Goal: Task Accomplishment & Management: Complete application form

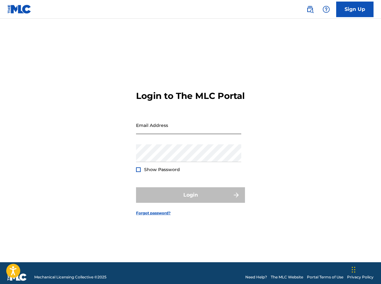
click at [196, 133] on input "Email Address" at bounding box center [188, 125] width 105 height 18
type input "[EMAIL_ADDRESS][DOMAIN_NAME]"
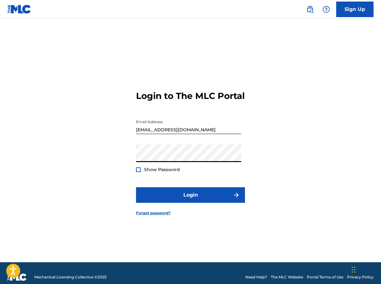
click at [136, 187] on button "Login" at bounding box center [190, 195] width 109 height 16
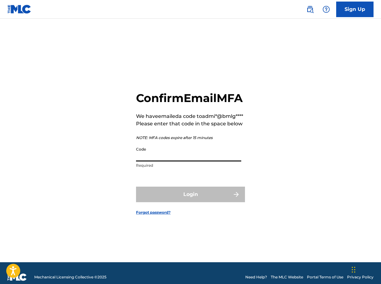
click at [154, 161] on input "Code" at bounding box center [188, 153] width 105 height 18
paste input "531699"
click at [160, 202] on div "Login" at bounding box center [190, 195] width 109 height 16
click at [190, 161] on input "531699" at bounding box center [188, 153] width 105 height 18
click at [137, 161] on input "531699" at bounding box center [188, 153] width 105 height 18
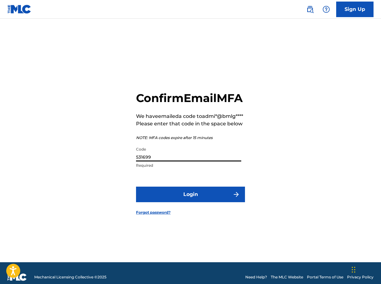
type input "531699"
click at [136, 187] on button "Login" at bounding box center [190, 195] width 109 height 16
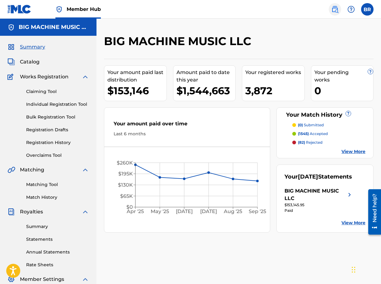
click at [335, 13] on link at bounding box center [334, 9] width 12 height 12
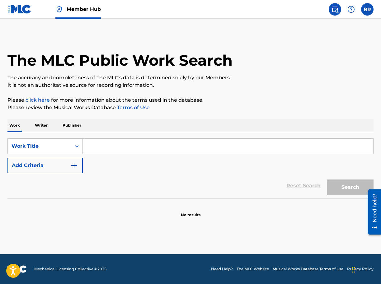
click at [138, 142] on input "Search Form" at bounding box center [228, 146] width 290 height 15
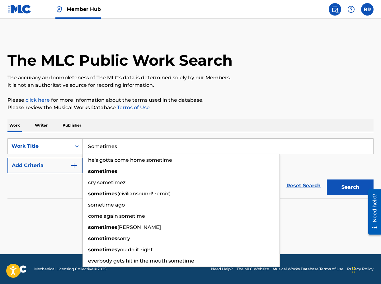
type input "Sometimes"
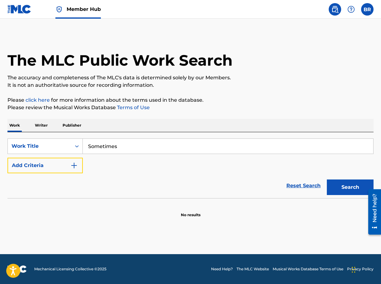
click at [7, 158] on button "Add Criteria" at bounding box center [44, 166] width 75 height 16
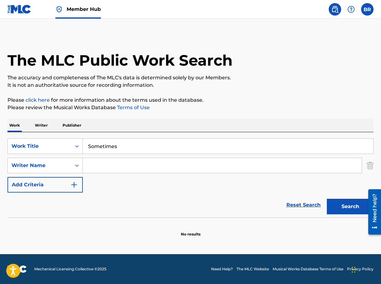
click at [144, 166] on input "Search Form" at bounding box center [222, 165] width 279 height 15
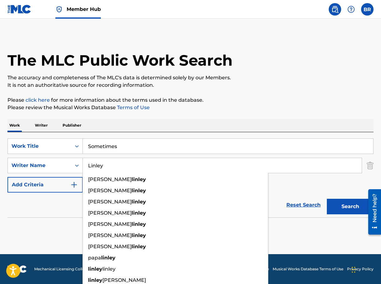
type input "Linley"
click at [65, 214] on div "Reset Search Search" at bounding box center [190, 204] width 366 height 25
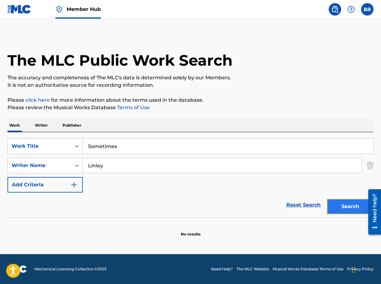
click at [339, 209] on button "Search" at bounding box center [350, 207] width 47 height 16
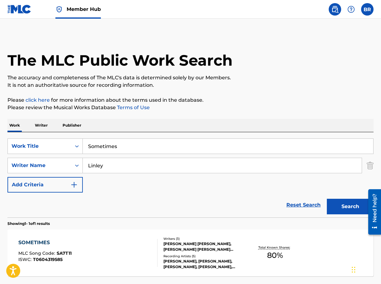
click at [24, 10] on img at bounding box center [19, 9] width 24 height 9
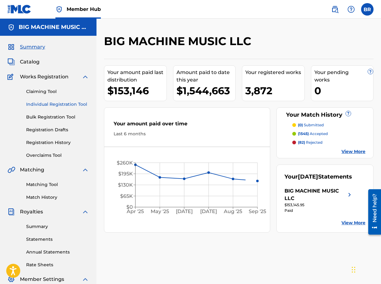
click at [45, 105] on link "Individual Registration Tool" at bounding box center [57, 104] width 63 height 7
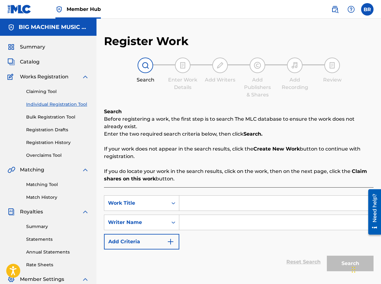
click at [229, 205] on input "Search Form" at bounding box center [276, 203] width 194 height 15
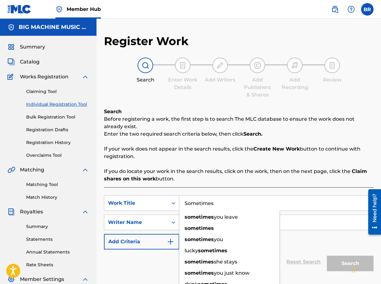
type input "Sometimes"
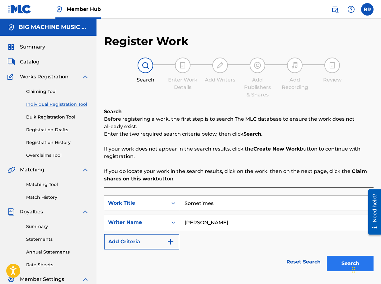
type input "[PERSON_NAME]"
click at [337, 267] on button "Search" at bounding box center [350, 264] width 47 height 16
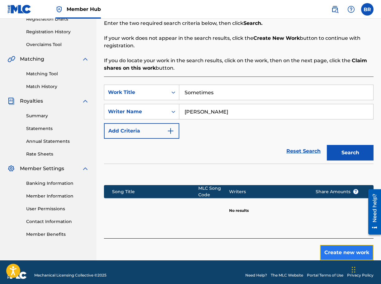
click at [341, 250] on button "Create new work" at bounding box center [346, 253] width 53 height 16
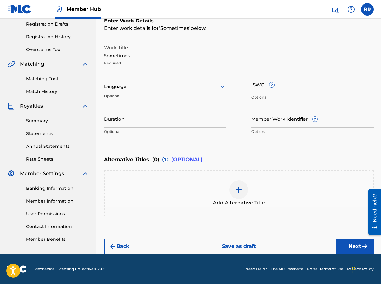
scroll to position [106, 0]
click at [348, 240] on button "Next" at bounding box center [354, 247] width 37 height 16
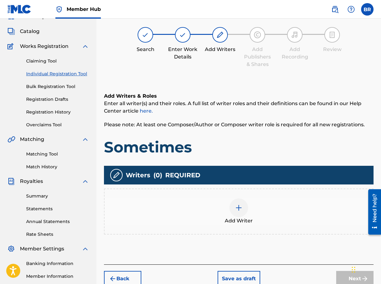
scroll to position [28, 0]
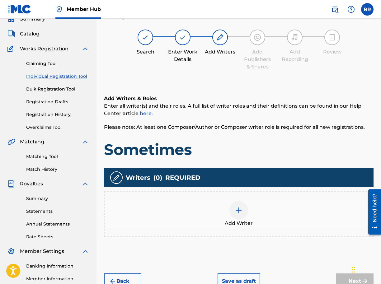
click at [221, 213] on div "Add Writer" at bounding box center [238, 214] width 268 height 26
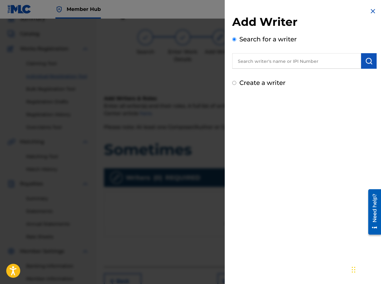
click at [313, 65] on input "text" at bounding box center [296, 61] width 129 height 16
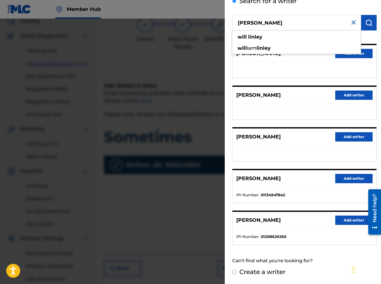
scroll to position [0, 0]
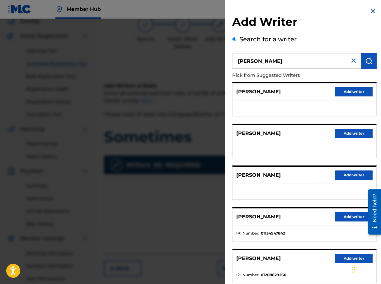
click at [322, 33] on div "Add Writer Search for a writer [PERSON_NAME] Pick from Suggested Writers [PERSO…" at bounding box center [304, 160] width 144 height 290
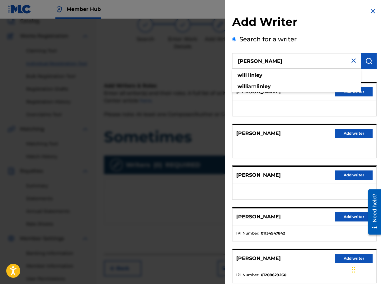
drag, startPoint x: 266, startPoint y: 63, endPoint x: 227, endPoint y: 63, distance: 39.5
click at [227, 63] on div "Add Writer Search for a writer [PERSON_NAME] [PERSON_NAME] will [PERSON_NAME] P…" at bounding box center [304, 161] width 159 height 322
paste input "1141809966"
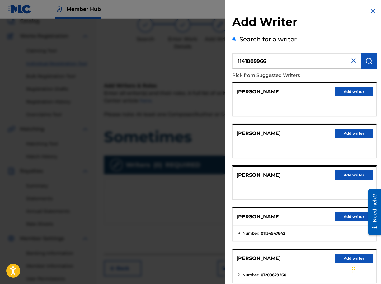
type input "1141809966"
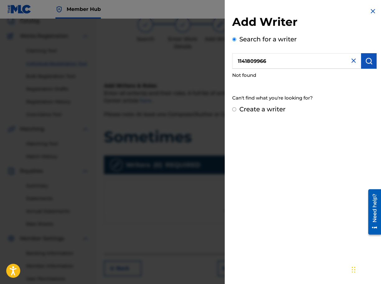
click at [260, 111] on label "Create a writer" at bounding box center [262, 108] width 46 height 7
radio input "true"
click at [236, 111] on input "Create a writer" at bounding box center [234, 109] width 4 height 4
radio input "false"
radio input "true"
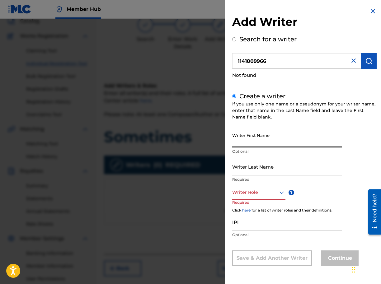
click at [266, 139] on input "Writer First Name" at bounding box center [286, 139] width 109 height 18
type input "Will"
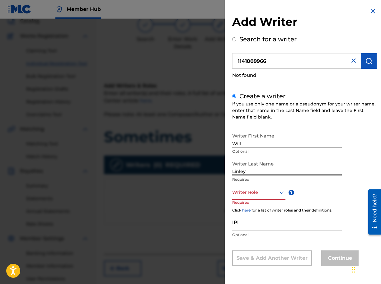
type input "Linley"
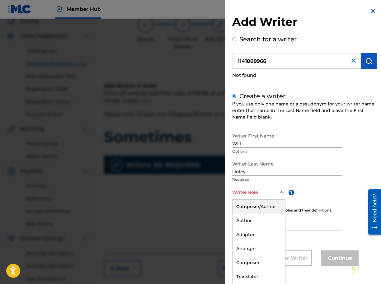
click at [265, 192] on div at bounding box center [258, 192] width 53 height 8
click at [265, 207] on div "Composer/Author" at bounding box center [258, 206] width 53 height 14
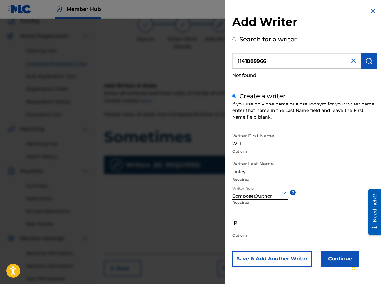
scroll to position [0, 0]
click at [261, 224] on input "IPI" at bounding box center [286, 223] width 109 height 18
paste input "1141809966"
type input "1141809966"
click at [323, 253] on button "Continue" at bounding box center [339, 259] width 37 height 16
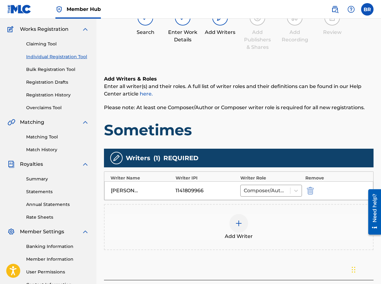
scroll to position [51, 0]
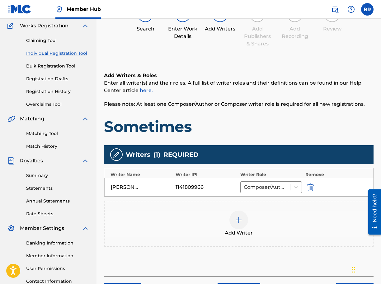
click at [224, 217] on div "Add Writer" at bounding box center [238, 224] width 268 height 26
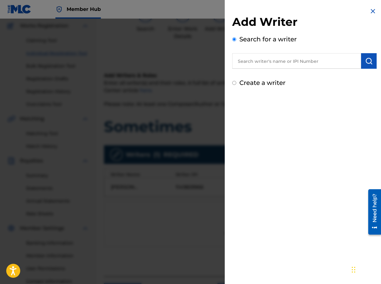
click at [281, 60] on input "text" at bounding box center [296, 61] width 129 height 16
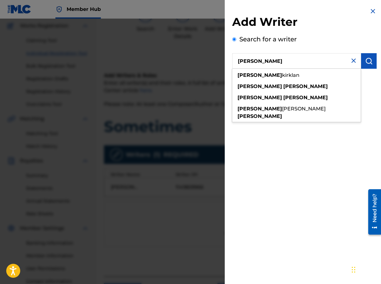
type input "[PERSON_NAME]"
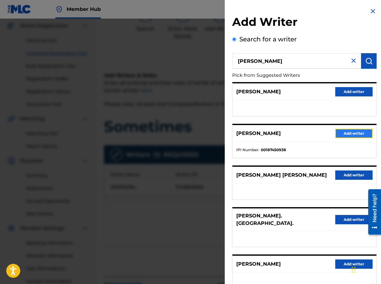
click at [339, 132] on button "Add writer" at bounding box center [353, 133] width 37 height 9
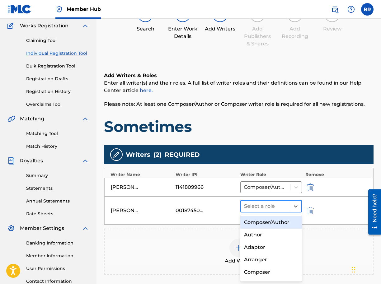
click at [253, 206] on div at bounding box center [265, 206] width 43 height 9
click at [254, 225] on div "Composer/Author" at bounding box center [271, 222] width 62 height 12
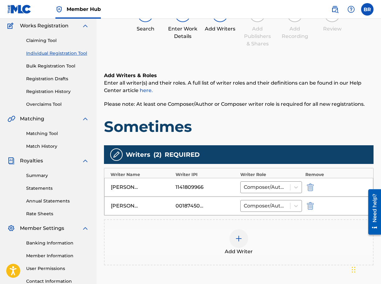
click at [243, 248] on span "Add Writer" at bounding box center [239, 251] width 28 height 7
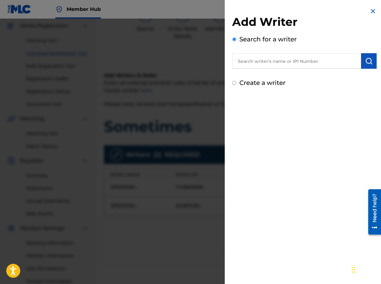
click at [254, 63] on input "text" at bounding box center [296, 61] width 129 height 16
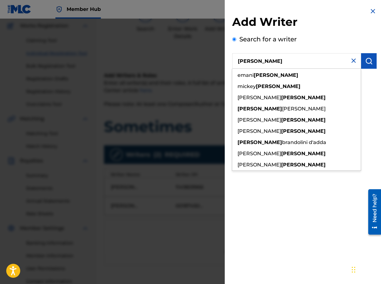
type input "[PERSON_NAME]"
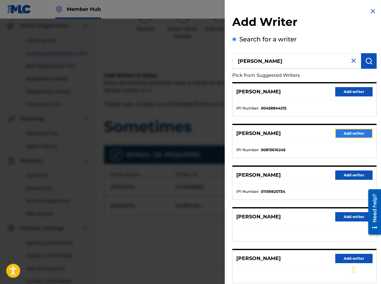
click at [336, 134] on button "Add writer" at bounding box center [353, 133] width 37 height 9
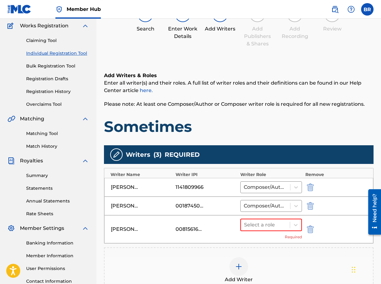
click at [272, 217] on div "[PERSON_NAME] 00815616245 Select a role Required" at bounding box center [238, 229] width 269 height 28
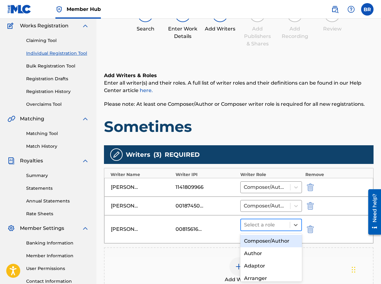
click at [272, 225] on div at bounding box center [265, 224] width 43 height 9
click at [272, 239] on div "Composer/Author" at bounding box center [271, 241] width 62 height 12
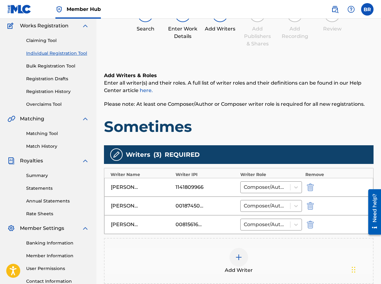
click at [310, 134] on h1 "Sometimes" at bounding box center [238, 126] width 269 height 19
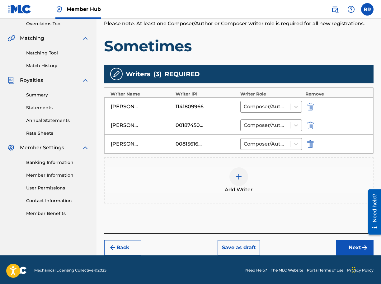
scroll to position [133, 0]
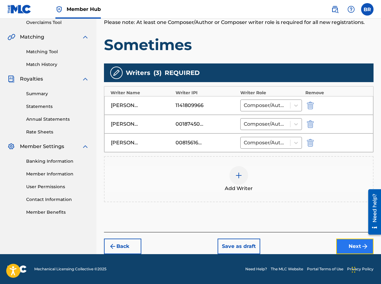
click at [343, 241] on button "Next" at bounding box center [354, 247] width 37 height 16
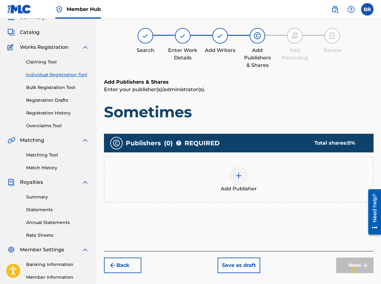
scroll to position [28, 0]
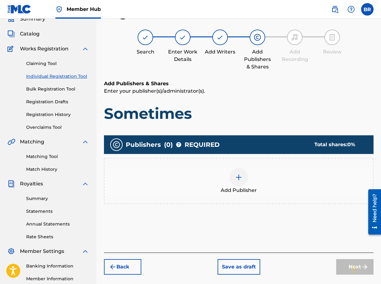
click at [236, 168] on div at bounding box center [238, 177] width 19 height 19
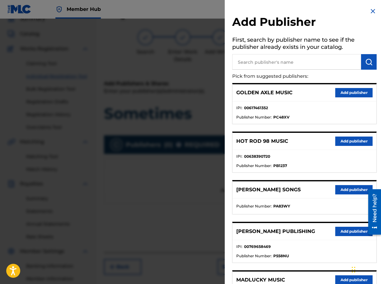
click at [290, 61] on input "text" at bounding box center [296, 62] width 129 height 16
type input "big music mach"
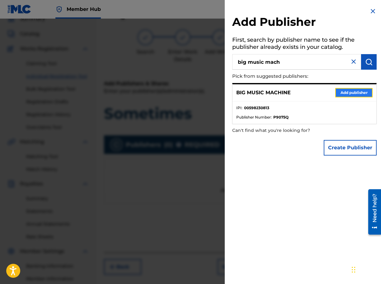
click at [342, 90] on button "Add publisher" at bounding box center [353, 92] width 37 height 9
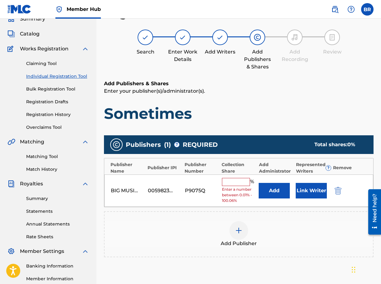
click at [236, 232] on img at bounding box center [238, 230] width 7 height 7
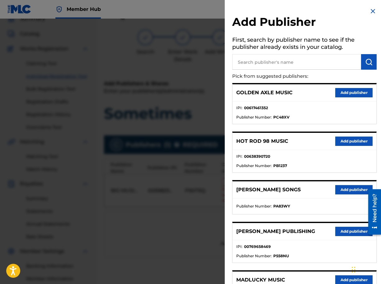
click at [307, 59] on input "text" at bounding box center [296, 62] width 129 height 16
type input "[PERSON_NAME] Publishing"
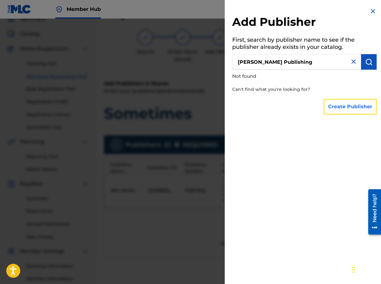
click at [332, 107] on button "Create Publisher" at bounding box center [349, 107] width 53 height 16
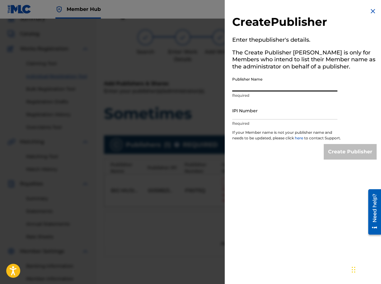
click at [285, 85] on input "Publisher Name" at bounding box center [284, 83] width 105 height 18
type input "[PERSON_NAME] Publishing"
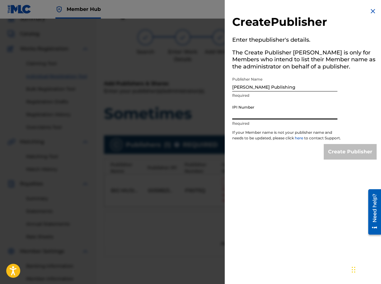
paste input "1313757362"
type input "1313757362"
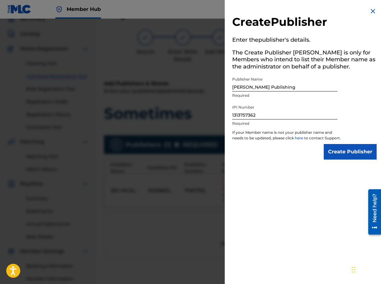
click at [318, 183] on div "Create Publisher Enter the publisher 's details. The Create Publisher button is…" at bounding box center [304, 142] width 159 height 284
click at [350, 155] on input "Create Publisher" at bounding box center [349, 152] width 53 height 16
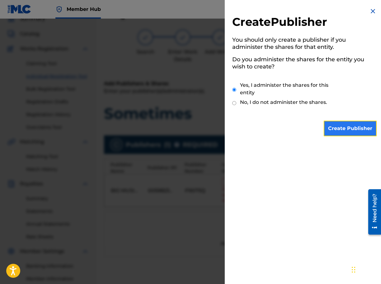
click at [345, 130] on input "Create Publisher" at bounding box center [349, 129] width 53 height 16
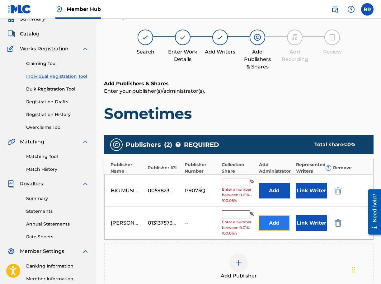
click at [278, 225] on button "Add" at bounding box center [273, 223] width 31 height 16
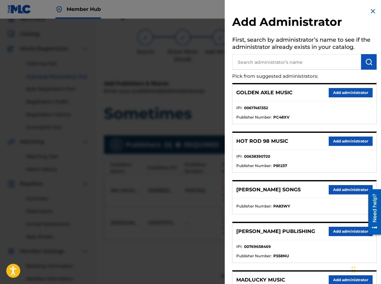
click at [307, 60] on input "text" at bounding box center [296, 62] width 129 height 16
type input "big music mac"
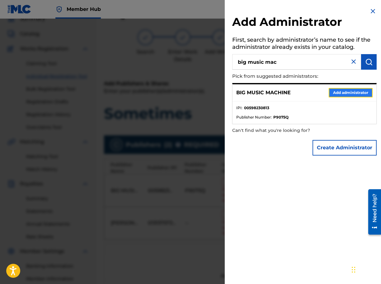
click at [356, 95] on button "Add administrator" at bounding box center [350, 92] width 44 height 9
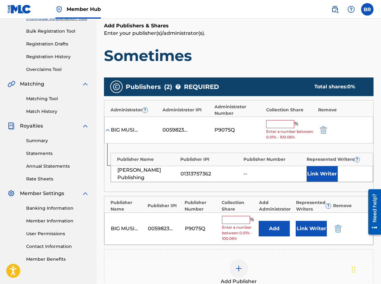
scroll to position [87, 0]
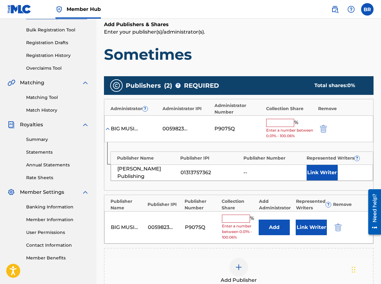
click at [285, 124] on input "text" at bounding box center [280, 123] width 28 height 8
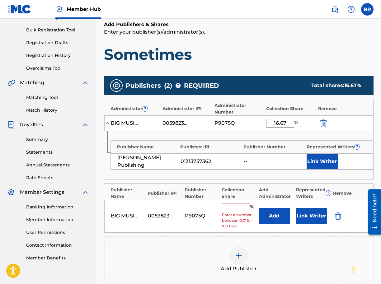
type input "16.67"
click at [229, 207] on input "text" at bounding box center [236, 207] width 28 height 8
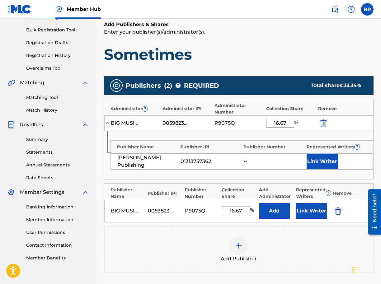
type input "16.67"
click at [298, 39] on div "Add Publishers & Shares Enter your publisher(s)/administrator(s). Sometimes" at bounding box center [238, 42] width 269 height 43
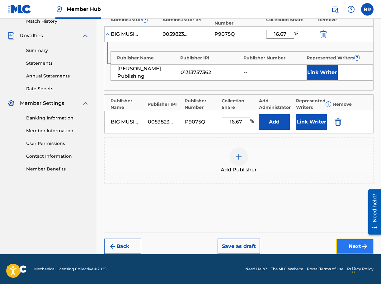
click at [346, 244] on button "Next" at bounding box center [354, 247] width 37 height 16
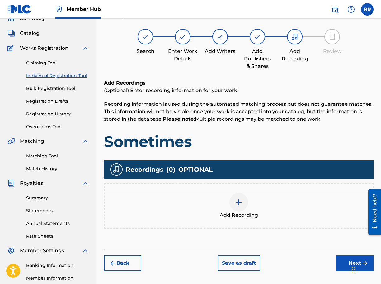
scroll to position [28, 0]
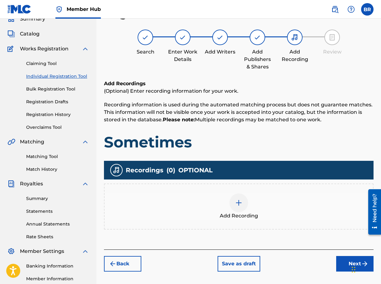
click at [236, 203] on img at bounding box center [238, 202] width 7 height 7
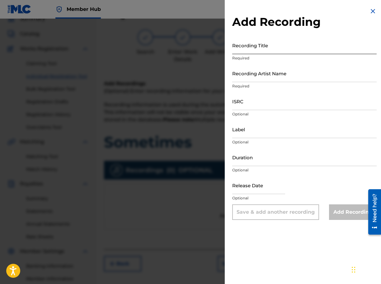
click at [275, 47] on input "Recording Title" at bounding box center [304, 45] width 144 height 18
type input "Sometimes"
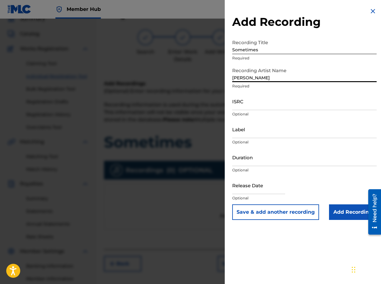
type input "[PERSON_NAME]"
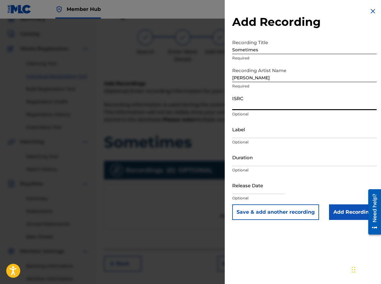
paste input "USUG12506638"
type input "USUG12506638"
click at [255, 76] on input "[PERSON_NAME]" at bounding box center [304, 73] width 144 height 18
type input "[PERSON_NAME]"
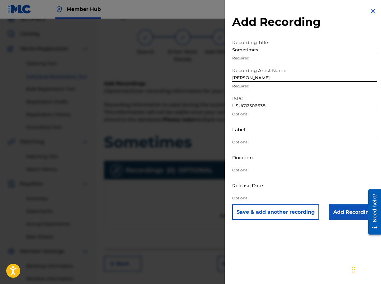
click at [256, 130] on input "Label" at bounding box center [304, 129] width 144 height 18
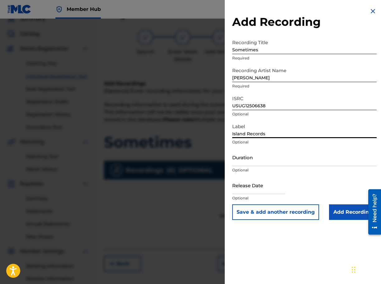
type input "Island Records"
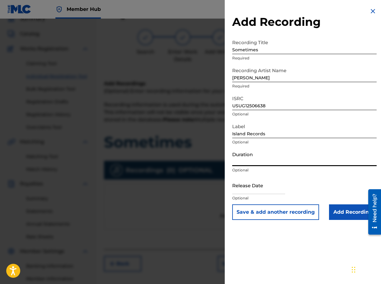
type input "3"
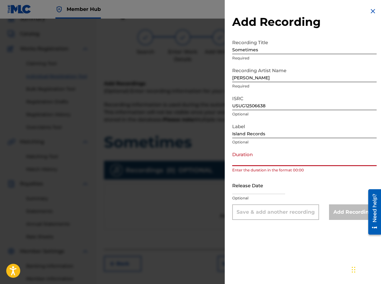
type input "2"
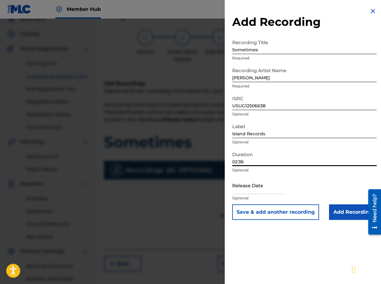
type input "02:36"
click at [240, 188] on input "text" at bounding box center [258, 185] width 53 height 18
select select "8"
select select "2025"
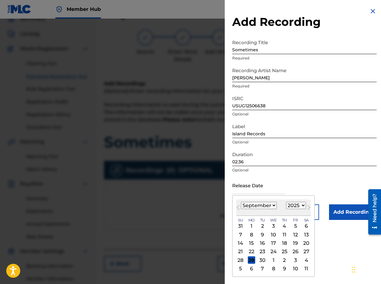
click at [301, 227] on div "31 1 2 3 4 5 6" at bounding box center [273, 226] width 74 height 8
click at [296, 225] on div "5" at bounding box center [294, 225] width 7 height 7
type input "[DATE]"
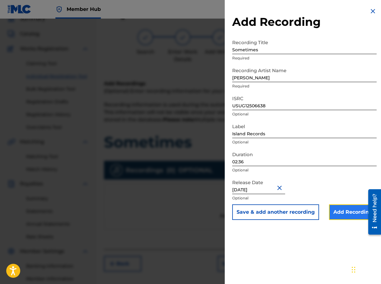
click at [345, 217] on input "Add Recording" at bounding box center [353, 212] width 48 height 16
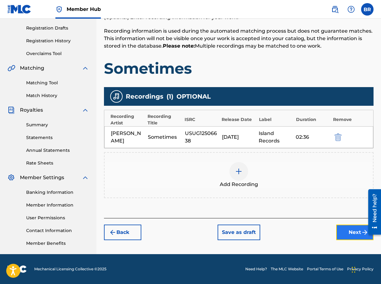
click at [342, 230] on button "Next" at bounding box center [354, 233] width 37 height 16
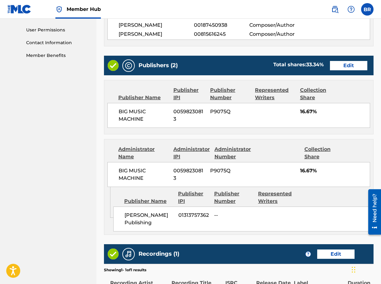
scroll to position [371, 0]
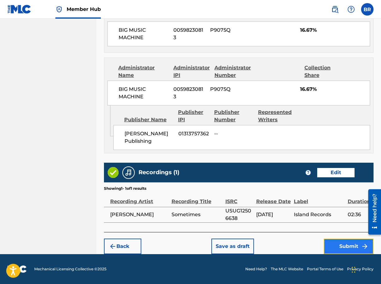
click at [339, 249] on button "Submit" at bounding box center [348, 247] width 50 height 16
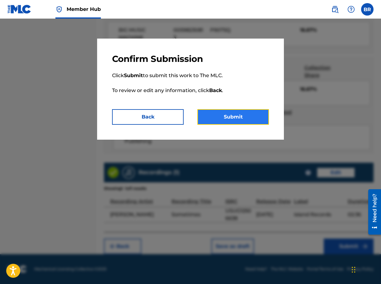
click at [255, 117] on button "Submit" at bounding box center [233, 117] width 72 height 16
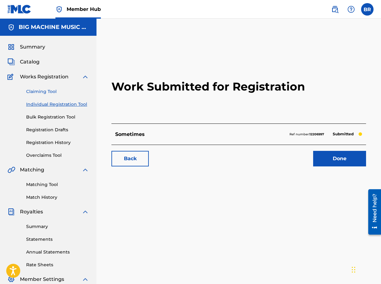
click at [44, 91] on link "Claiming Tool" at bounding box center [57, 91] width 63 height 7
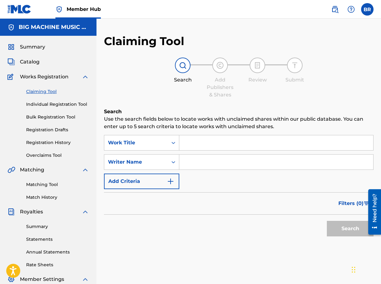
click at [198, 150] on div "Search Form" at bounding box center [276, 143] width 194 height 16
click at [200, 144] on input "Search Form" at bounding box center [276, 142] width 194 height 15
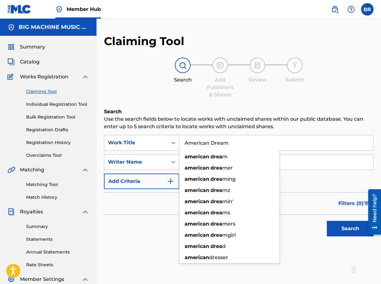
type input "American Dream"
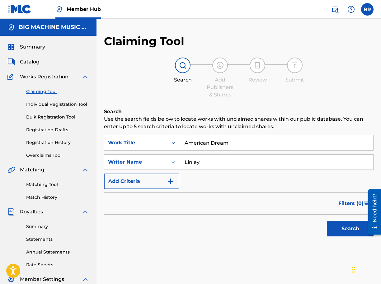
type input "Linley"
click at [327, 221] on button "Search" at bounding box center [350, 229] width 47 height 16
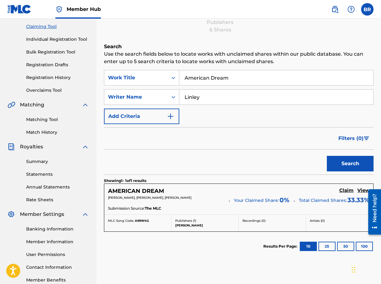
scroll to position [66, 0]
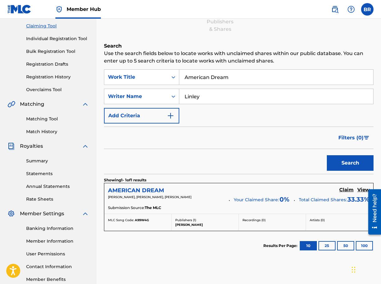
click at [137, 189] on h5 "AMERICAN DREAM" at bounding box center [136, 190] width 56 height 7
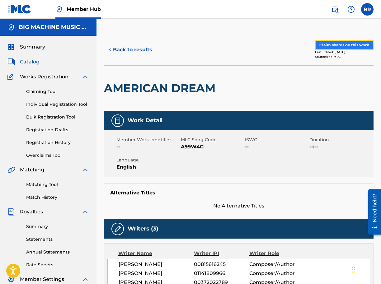
click at [328, 48] on button "Claim shares on this work" at bounding box center [344, 44] width 58 height 9
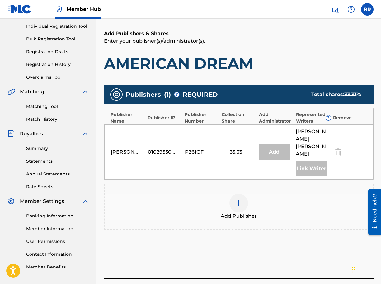
scroll to position [91, 0]
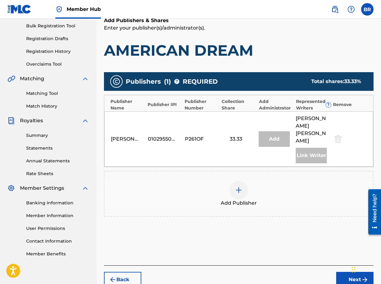
click at [236, 181] on div at bounding box center [238, 190] width 19 height 19
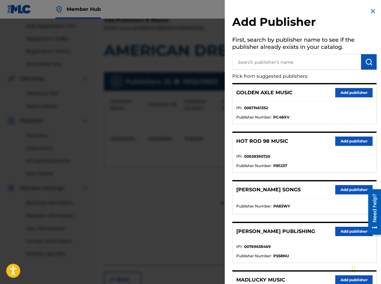
click at [283, 61] on input "text" at bounding box center [296, 62] width 129 height 16
type input "big music"
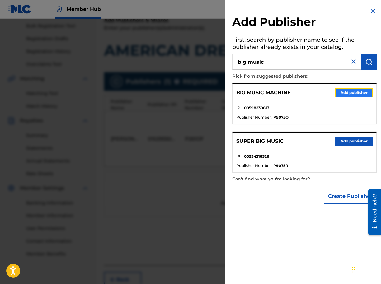
click at [354, 93] on button "Add publisher" at bounding box center [353, 92] width 37 height 9
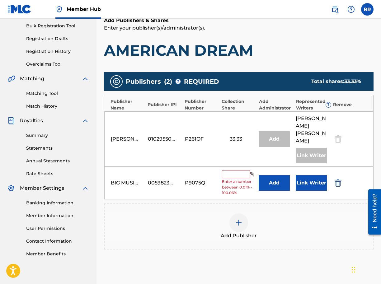
click at [240, 219] on img at bounding box center [238, 222] width 7 height 7
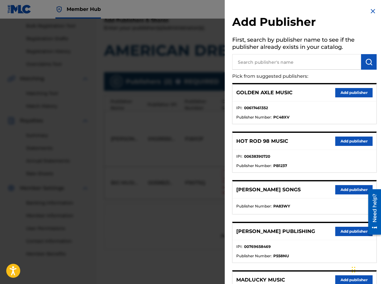
click at [274, 65] on input "text" at bounding box center [296, 62] width 129 height 16
type input "[PERSON_NAME]"
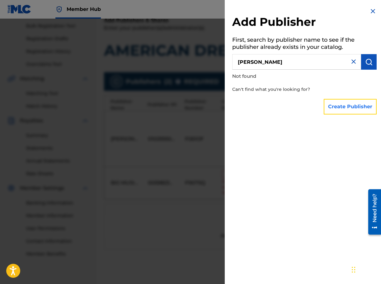
click at [333, 103] on button "Create Publisher" at bounding box center [349, 107] width 53 height 16
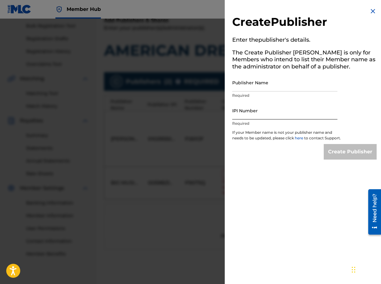
click at [295, 113] on input "IPI Number" at bounding box center [284, 111] width 105 height 18
paste input "1313757362"
type input "1313757362"
click at [285, 87] on input "Publisher Name" at bounding box center [284, 83] width 105 height 18
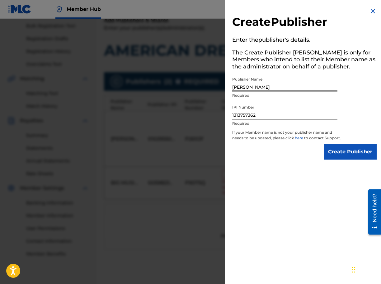
type input "[PERSON_NAME] Publishing"
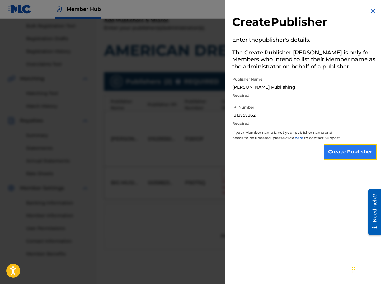
click at [345, 157] on input "Create Publisher" at bounding box center [349, 152] width 53 height 16
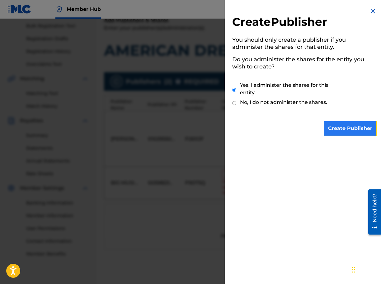
click at [336, 126] on input "Create Publisher" at bounding box center [349, 129] width 53 height 16
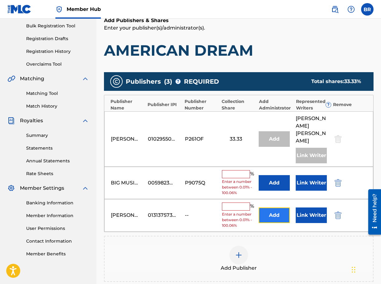
click at [269, 207] on button "Add" at bounding box center [273, 215] width 31 height 16
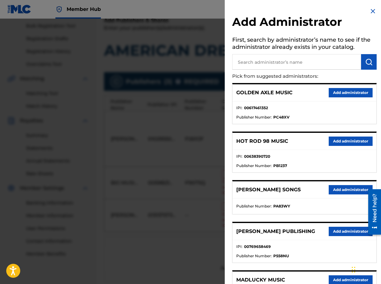
click at [298, 61] on input "text" at bounding box center [296, 62] width 129 height 16
type input "big music m"
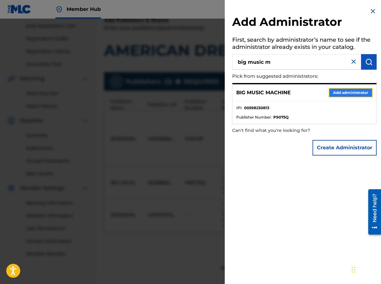
click at [333, 92] on button "Add administrator" at bounding box center [350, 92] width 44 height 9
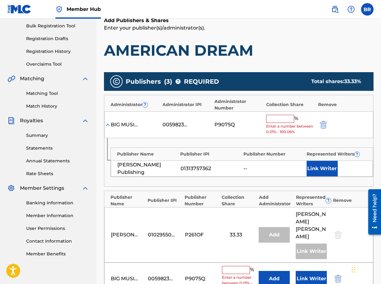
click at [279, 117] on input "text" at bounding box center [280, 119] width 28 height 8
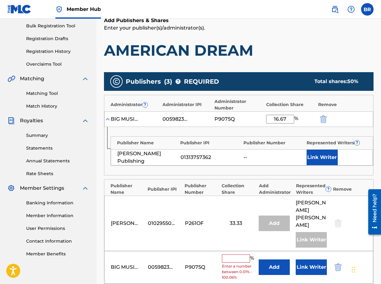
type input "16.67"
click at [231, 254] on input "text" at bounding box center [236, 258] width 28 height 8
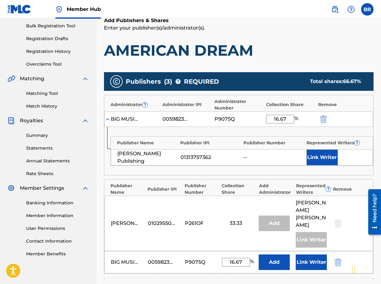
type input "16.67"
click at [87, 267] on nav "BIG MACHINE MUSIC LLC Summary Catalog Works Registration Claiming Tool Individu…" at bounding box center [48, 161] width 96 height 467
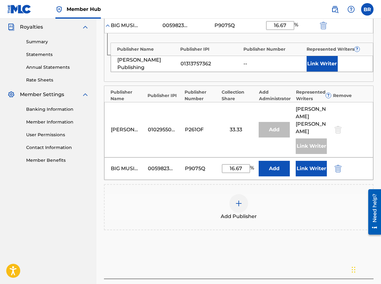
scroll to position [216, 0]
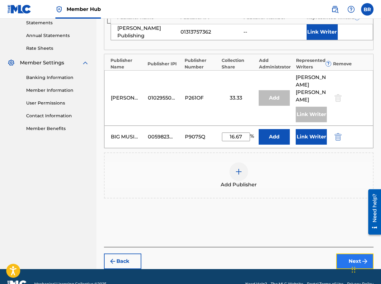
click at [343, 253] on button "Next" at bounding box center [354, 261] width 37 height 16
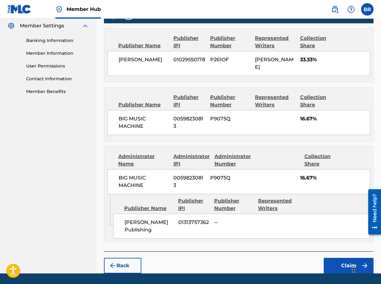
scroll to position [273, 0]
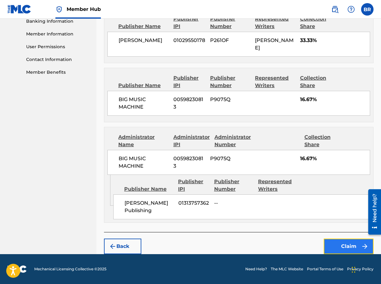
click at [330, 242] on button "Claim" at bounding box center [348, 247] width 50 height 16
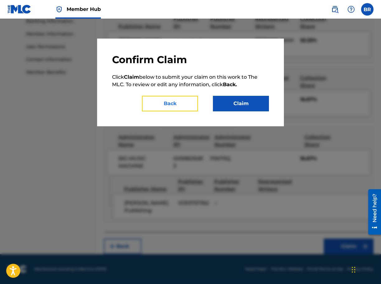
click at [171, 101] on button "Back" at bounding box center [170, 104] width 56 height 16
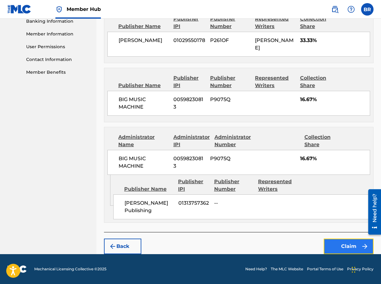
click at [336, 248] on button "Claim" at bounding box center [348, 247] width 50 height 16
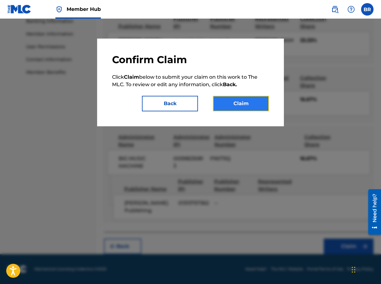
click at [245, 101] on button "Claim" at bounding box center [241, 104] width 56 height 16
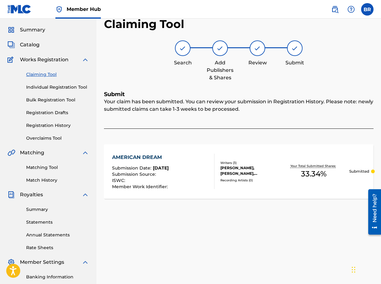
scroll to position [0, 0]
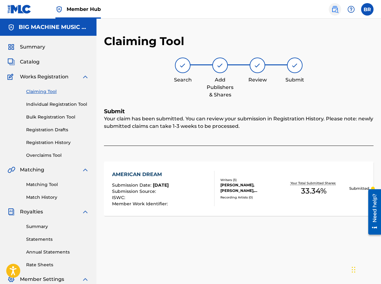
click at [331, 10] on img at bounding box center [334, 9] width 7 height 7
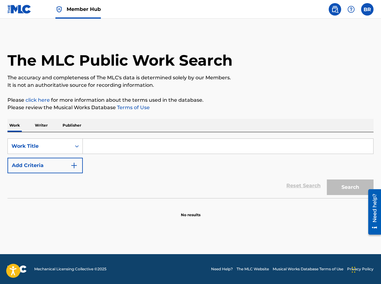
click at [149, 146] on input "Search Form" at bounding box center [228, 146] width 290 height 15
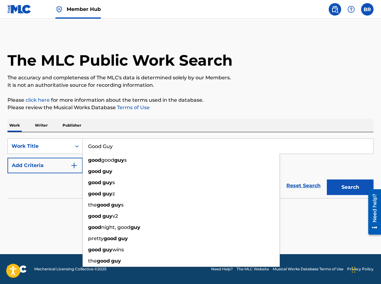
type input "Good Guy"
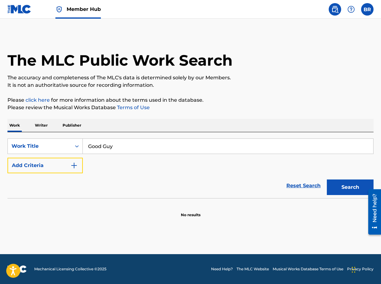
click at [7, 158] on button "Add Criteria" at bounding box center [44, 166] width 75 height 16
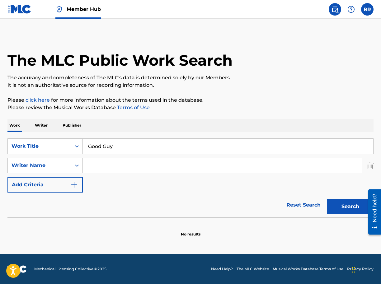
click at [142, 166] on input "Search Form" at bounding box center [222, 165] width 279 height 15
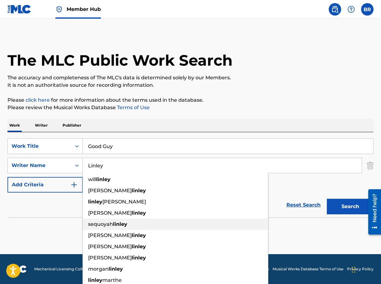
type input "Linley"
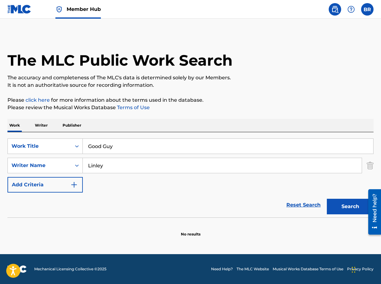
click at [42, 236] on section "No results" at bounding box center [190, 229] width 366 height 16
click at [342, 209] on button "Search" at bounding box center [350, 207] width 47 height 16
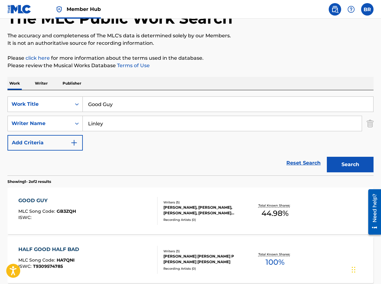
scroll to position [42, 0]
click at [35, 199] on div "GOOD GUY" at bounding box center [47, 200] width 58 height 7
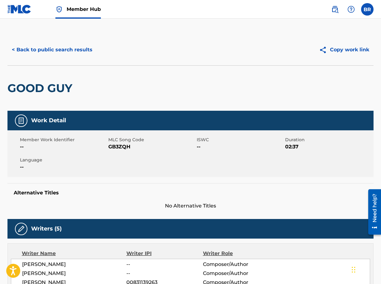
click at [24, 10] on img at bounding box center [19, 9] width 24 height 9
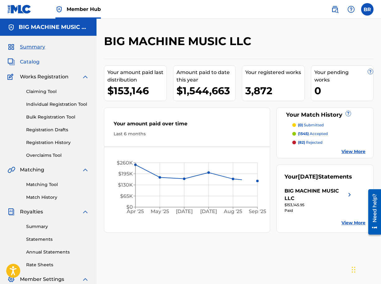
click at [32, 63] on span "Catalog" at bounding box center [30, 61] width 20 height 7
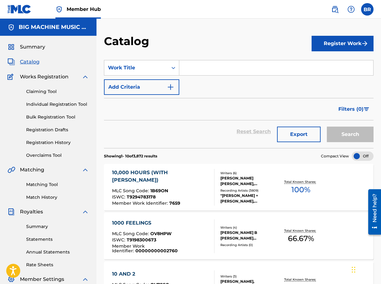
click at [185, 67] on input "Search Form" at bounding box center [276, 67] width 194 height 15
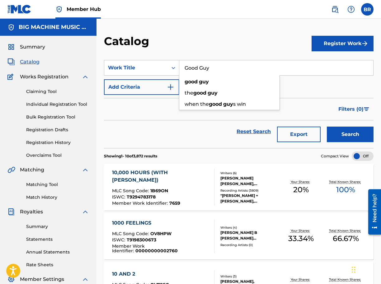
type input "Good Guy"
click at [327, 127] on button "Search" at bounding box center [350, 135] width 47 height 16
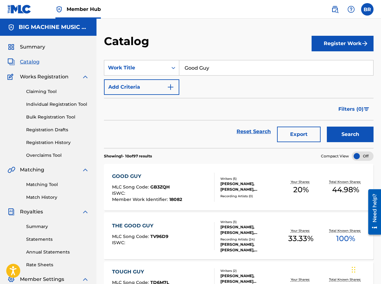
click at [130, 176] on div "GOOD GUY" at bounding box center [147, 176] width 70 height 7
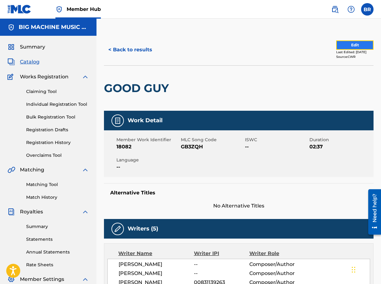
click at [347, 48] on button "Edit" at bounding box center [354, 44] width 37 height 9
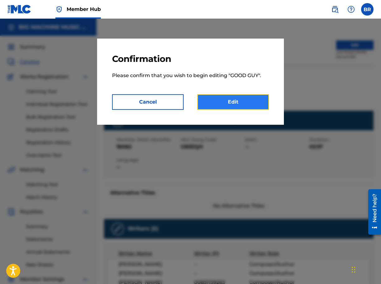
click at [222, 100] on link "Edit" at bounding box center [233, 102] width 72 height 16
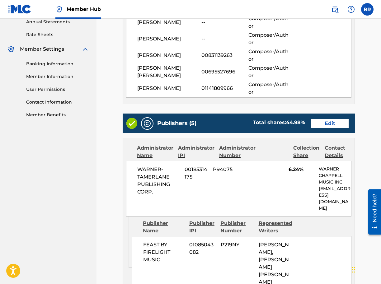
scroll to position [231, 0]
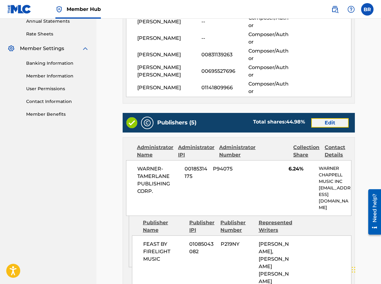
click at [334, 118] on link "Edit" at bounding box center [329, 122] width 37 height 9
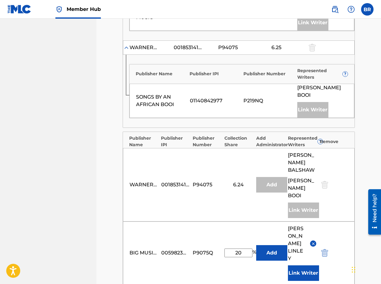
scroll to position [368, 0]
drag, startPoint x: 245, startPoint y: 226, endPoint x: 223, endPoint y: 226, distance: 21.8
click at [223, 226] on div "BIG MUSIC MACHINE 00598230813 P9075Q 20 % Add [PERSON_NAME] Link Writer" at bounding box center [238, 252] width 231 height 63
type input "10"
click at [113, 242] on main "Catalog Enter Work Details Add Writers Add Publishers & Shares Add Recording Re…" at bounding box center [238, 40] width 269 height 748
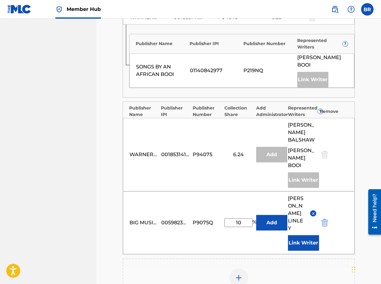
scroll to position [404, 0]
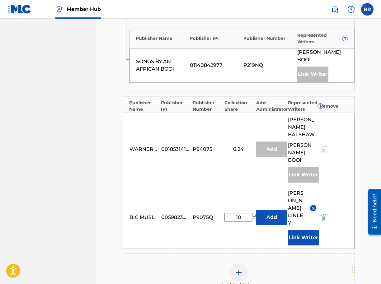
click at [238, 269] on img at bounding box center [238, 272] width 7 height 7
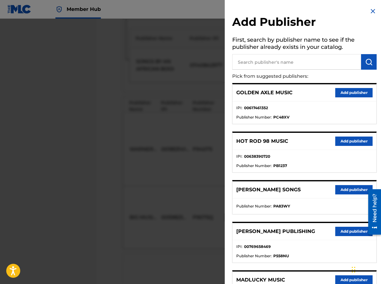
click at [286, 64] on input "text" at bounding box center [296, 62] width 129 height 16
type input "will linley publishing"
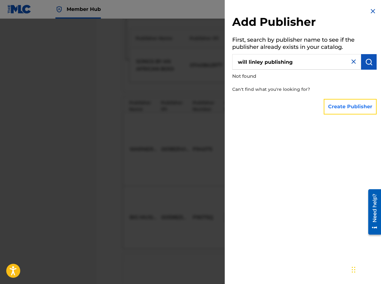
click at [343, 110] on button "Create Publisher" at bounding box center [349, 107] width 53 height 16
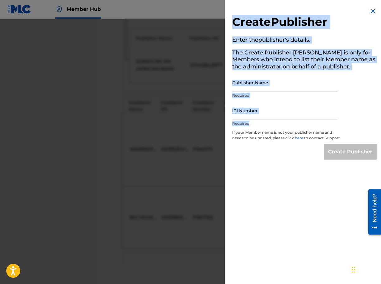
drag, startPoint x: 343, startPoint y: 110, endPoint x: 253, endPoint y: -12, distance: 151.5
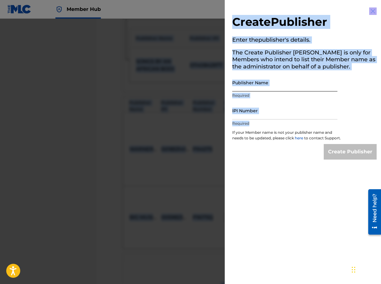
click at [260, 83] on input "Publisher Name" at bounding box center [284, 83] width 105 height 18
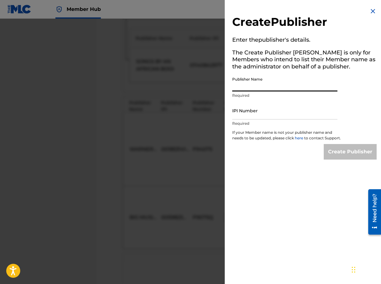
type input "[PERSON_NAME] Publishing"
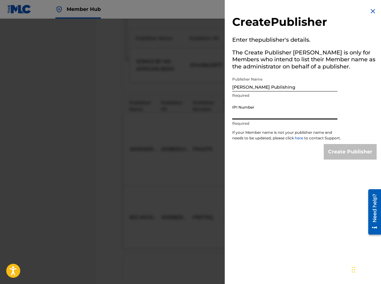
click at [263, 115] on input "IPI Number" at bounding box center [284, 111] width 105 height 18
paste input "1313757362"
type input "1313757362"
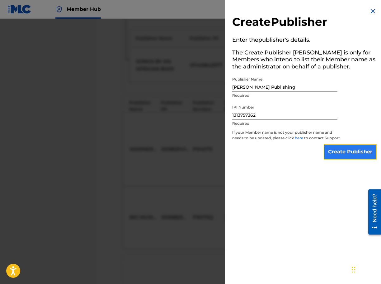
click at [342, 157] on input "Create Publisher" at bounding box center [349, 152] width 53 height 16
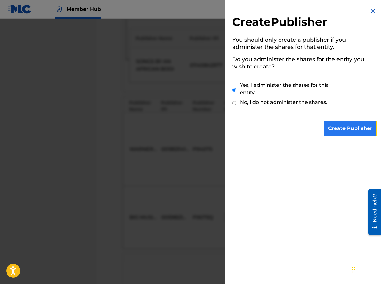
click at [348, 133] on input "Create Publisher" at bounding box center [349, 129] width 53 height 16
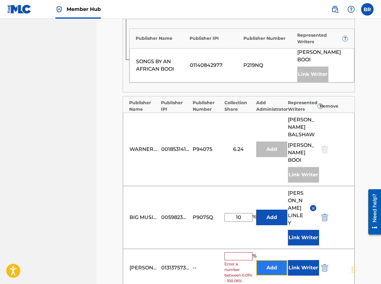
click at [271, 260] on button "Add" at bounding box center [271, 268] width 31 height 16
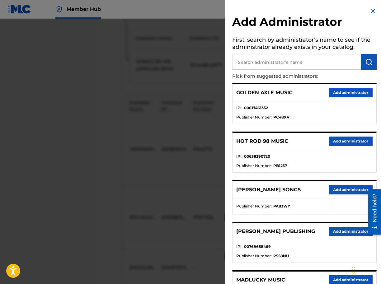
click at [308, 60] on input "text" at bounding box center [296, 62] width 129 height 16
type input "big music"
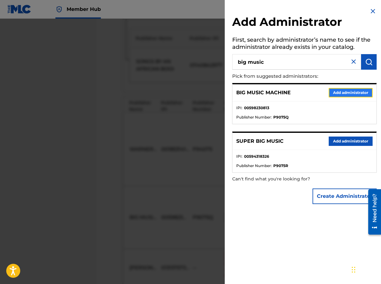
click at [335, 92] on button "Add administrator" at bounding box center [350, 92] width 44 height 9
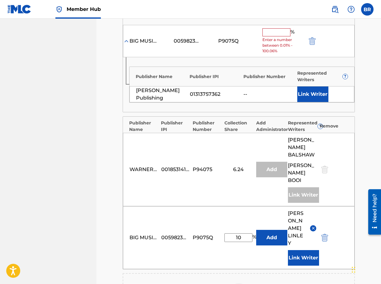
scroll to position [426, 0]
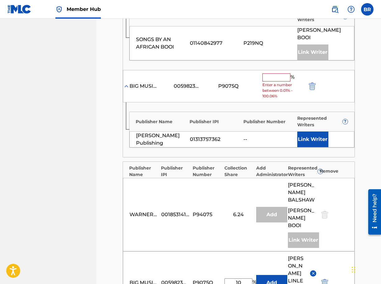
click at [273, 73] on input "text" at bounding box center [276, 77] width 28 height 8
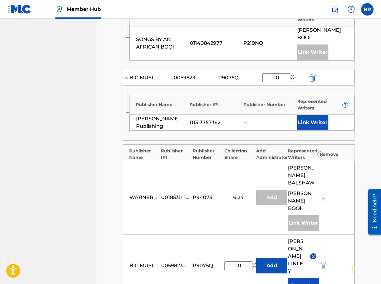
type input "10"
click at [89, 109] on nav "BIG MACHINE MUSIC LLC Summary Catalog Works Registration Claiming Tool Individu…" at bounding box center [48, 10] width 96 height 834
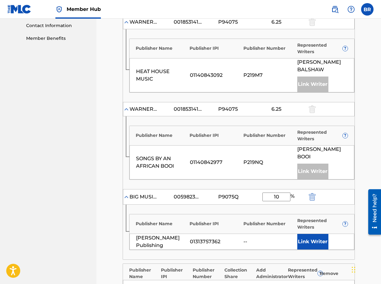
scroll to position [305, 0]
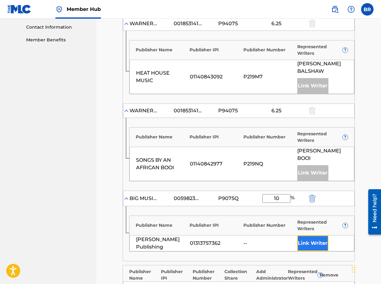
click at [322, 235] on button "Link Writer" at bounding box center [312, 243] width 31 height 16
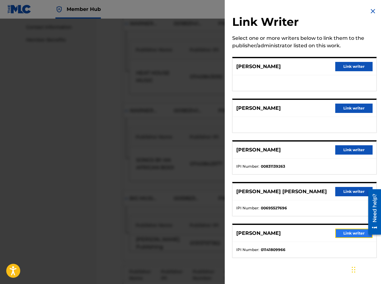
click at [348, 234] on button "Link writer" at bounding box center [353, 233] width 37 height 9
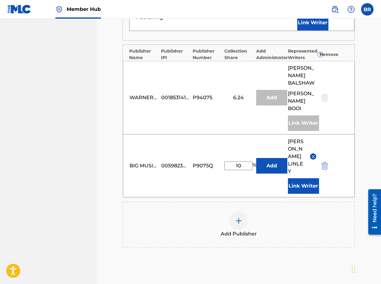
scroll to position [587, 0]
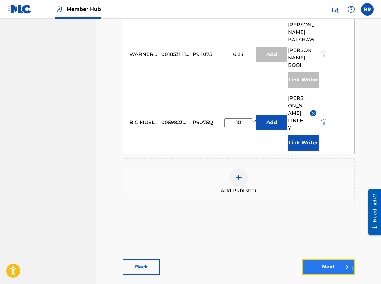
click at [318, 259] on link "Next" at bounding box center [328, 267] width 53 height 16
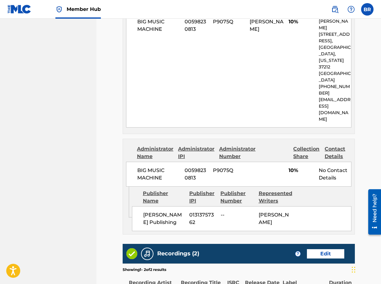
scroll to position [932, 0]
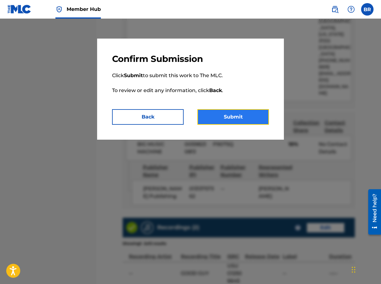
click at [238, 114] on button "Submit" at bounding box center [233, 117] width 72 height 16
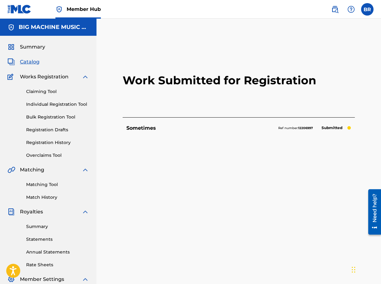
click at [34, 62] on span "Catalog" at bounding box center [30, 61] width 20 height 7
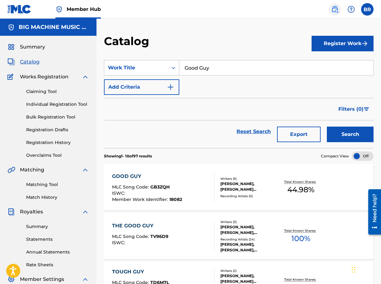
click at [336, 12] on img at bounding box center [334, 9] width 7 height 7
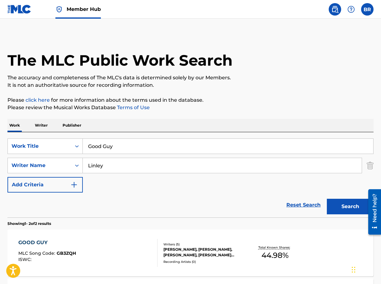
click at [152, 145] on input "Good Guy" at bounding box center [228, 146] width 290 height 15
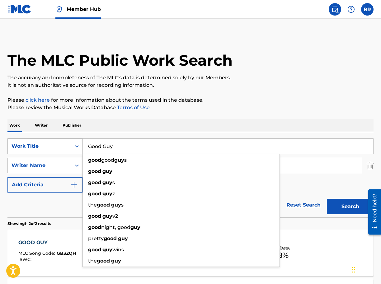
drag, startPoint x: 152, startPoint y: 145, endPoint x: 78, endPoint y: 145, distance: 74.0
click at [78, 145] on div "SearchWithCriteriab487f470-ac69-4eaa-a000-3858855ded8c Work Title Good Guy good…" at bounding box center [190, 146] width 366 height 16
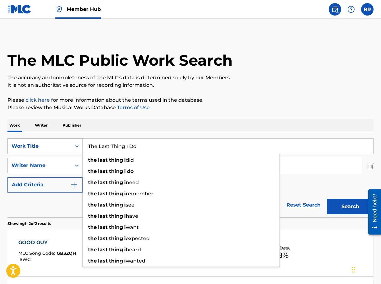
type input "The Last Thing I Do"
click at [327, 199] on button "Search" at bounding box center [350, 207] width 47 height 16
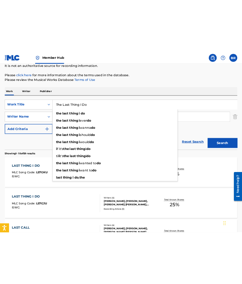
scroll to position [63, 0]
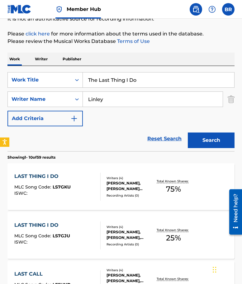
click at [204, 121] on div "SearchWithCriteriab487f470-ac69-4eaa-a000-3858855ded8c Work Title The Last Thin…" at bounding box center [120, 99] width 227 height 54
